Goal: Navigation & Orientation: Understand site structure

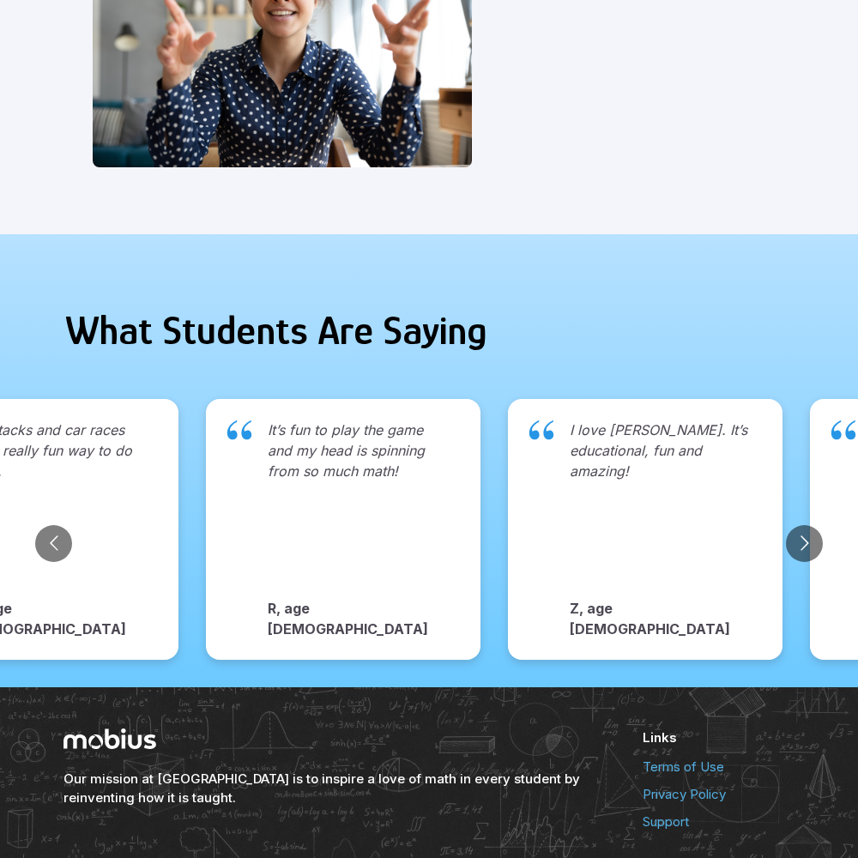
scroll to position [1764, 0]
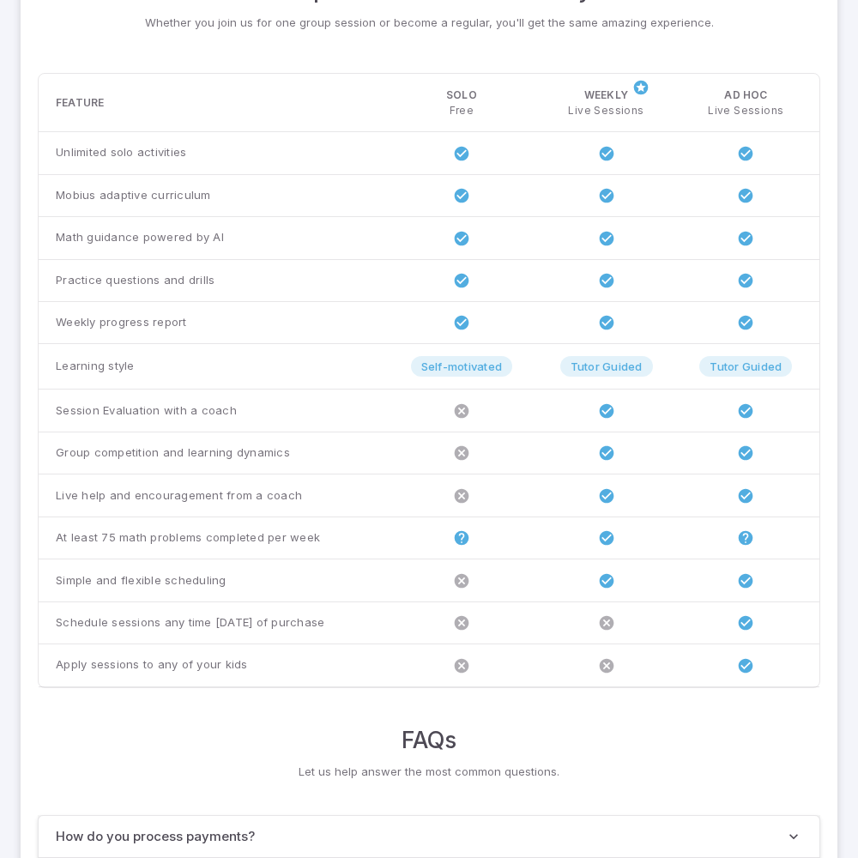
scroll to position [1317, 0]
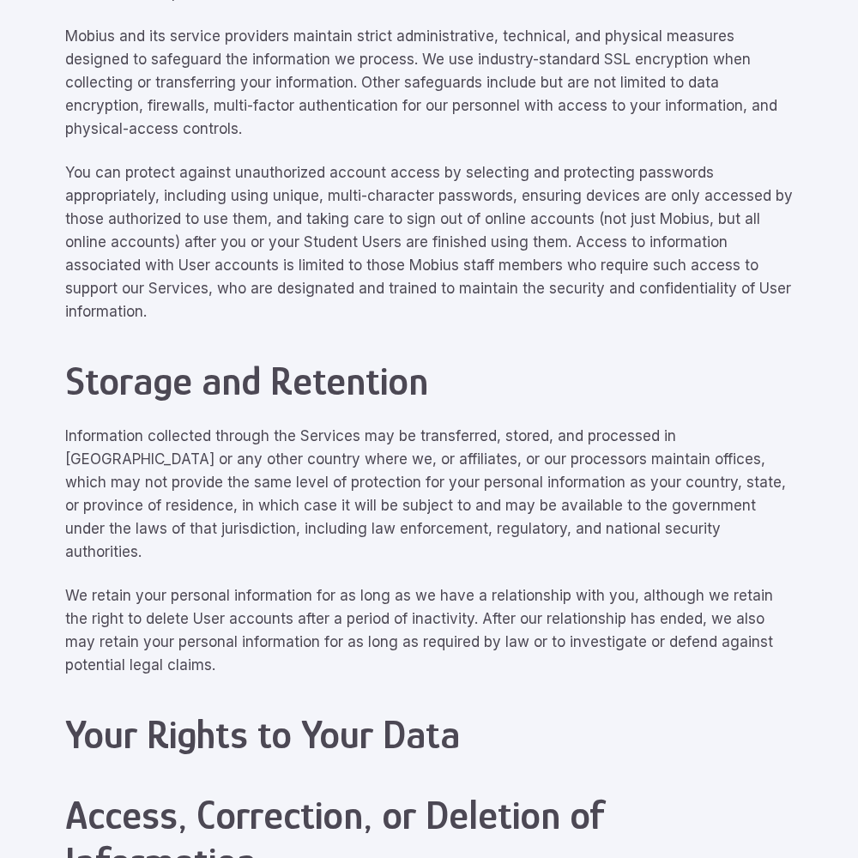
scroll to position [7725, 0]
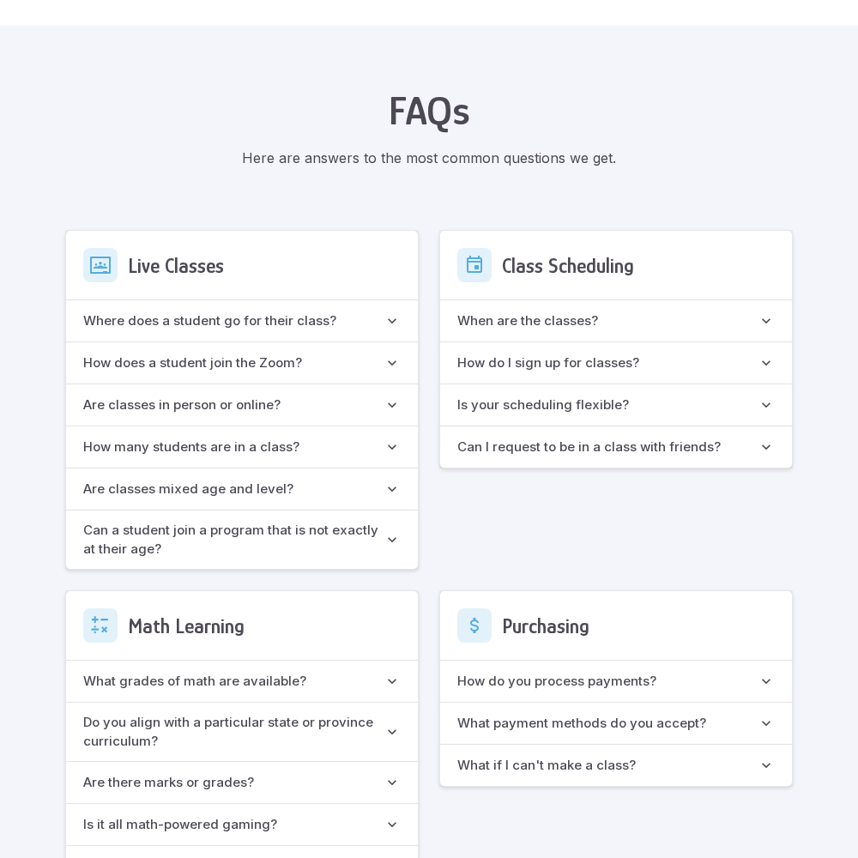
scroll to position [1524, 0]
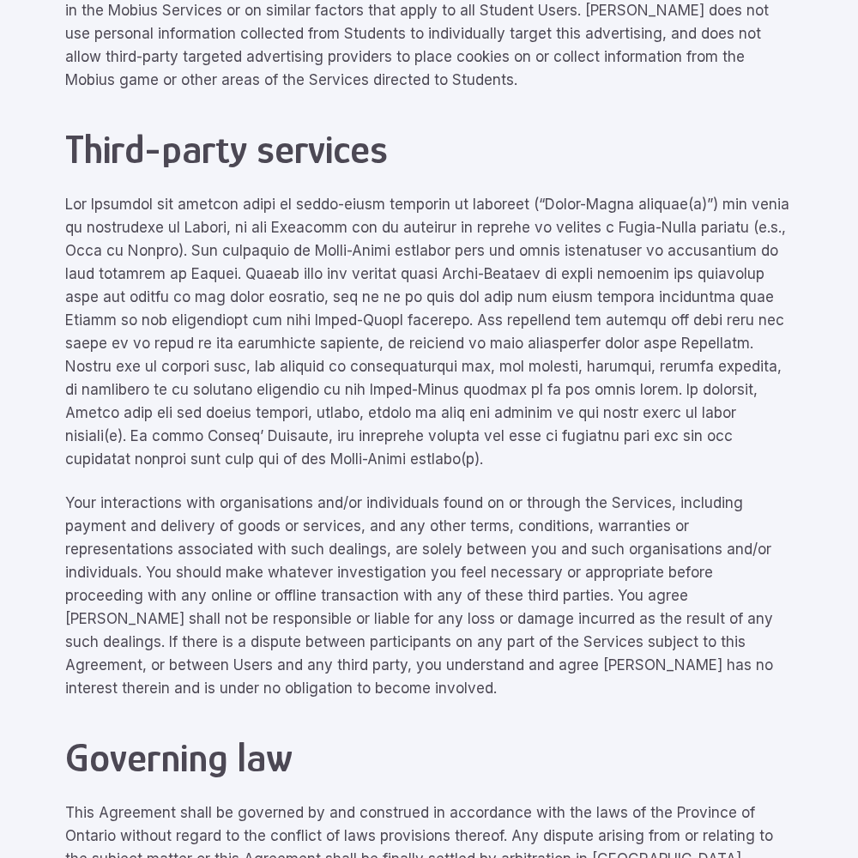
scroll to position [7725, 0]
